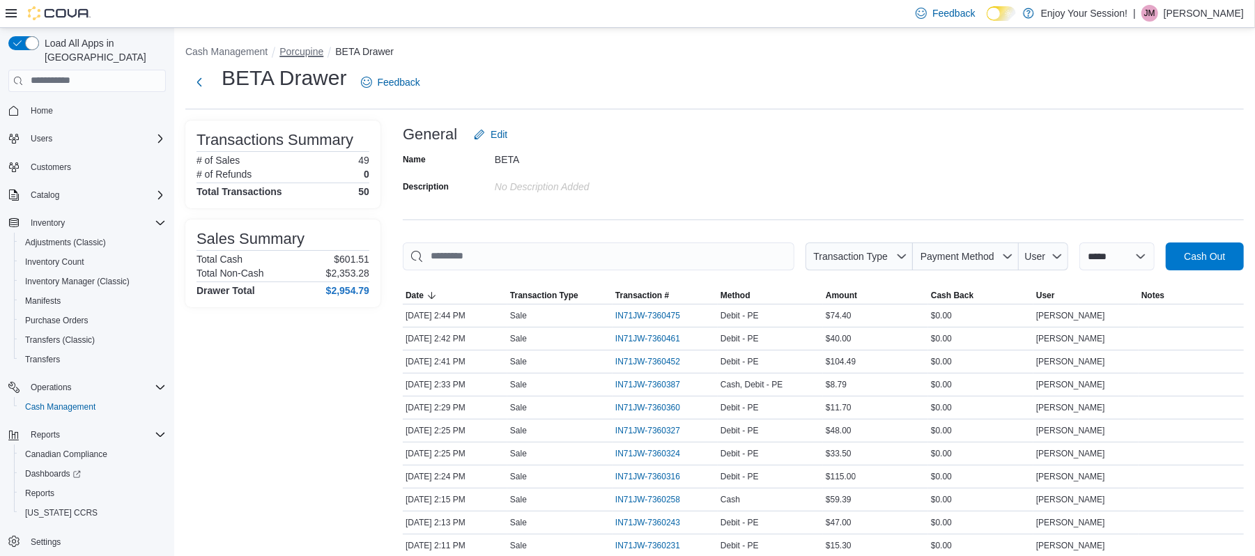
click at [304, 54] on button "Porcupine" at bounding box center [301, 51] width 44 height 11
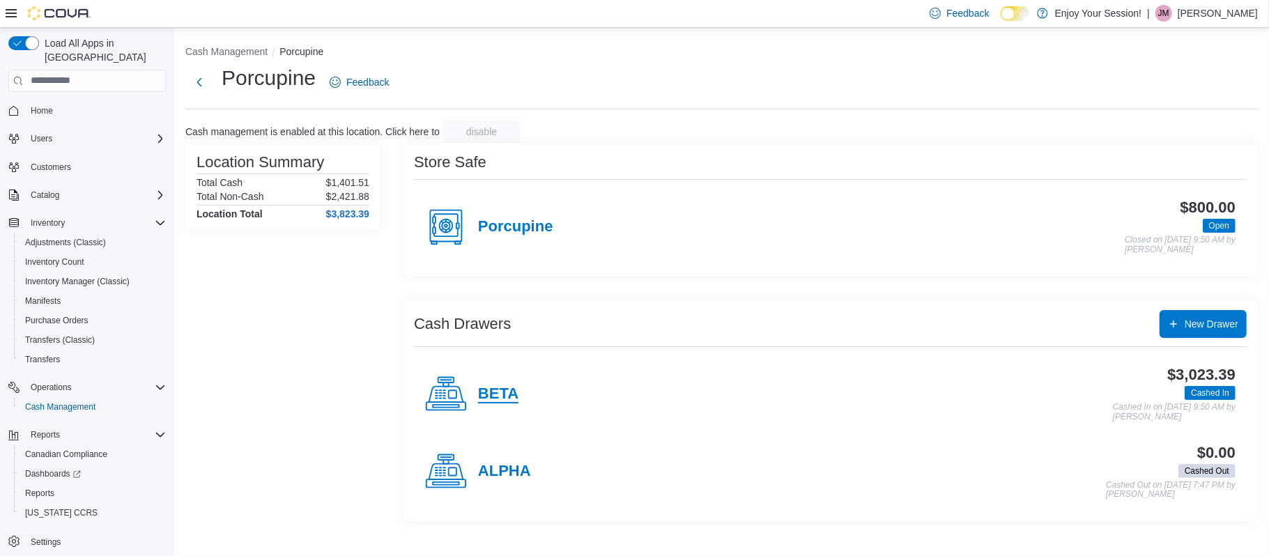
click at [508, 392] on h4 "BETA" at bounding box center [498, 394] width 40 height 18
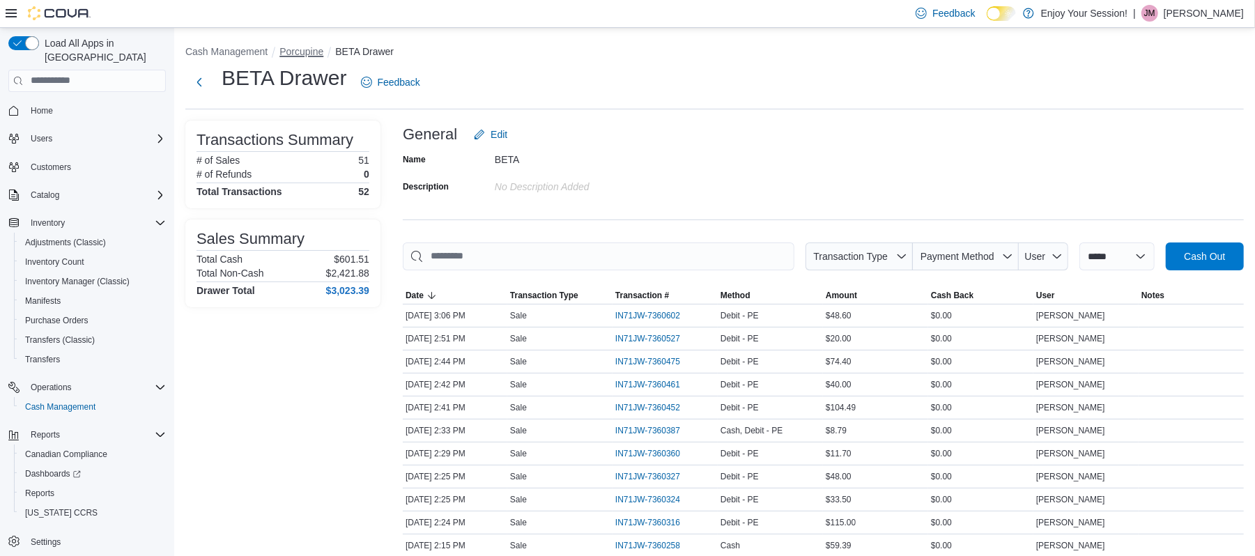
click at [305, 54] on button "Porcupine" at bounding box center [301, 51] width 44 height 11
